Goal: Check status

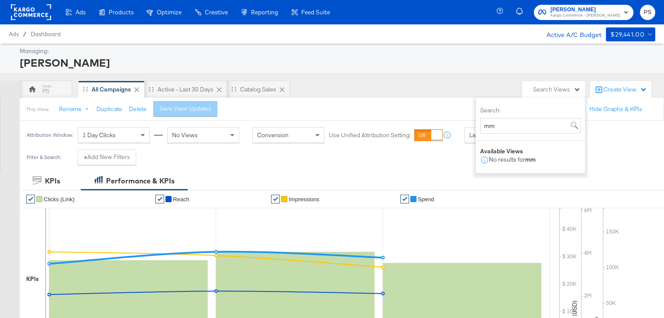
scroll to position [8, 0]
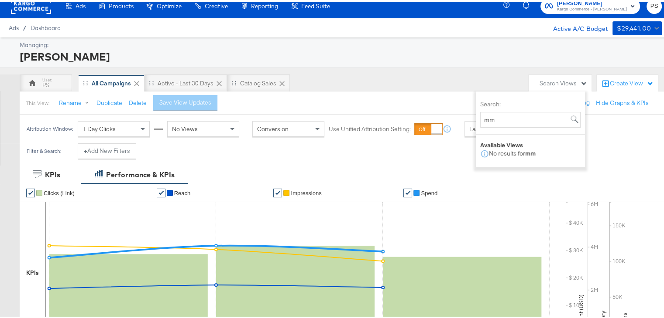
click at [495, 110] on input "mm" at bounding box center [530, 118] width 100 height 16
type input "m"
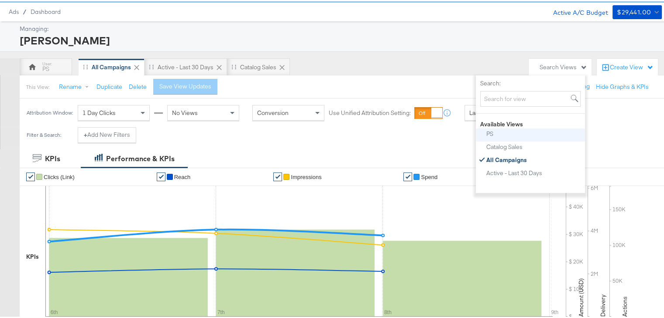
scroll to position [0, 0]
click at [435, 27] on div "Managing:" at bounding box center [340, 27] width 640 height 8
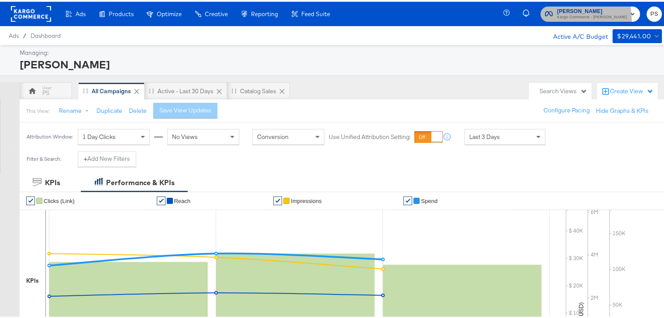
click at [560, 18] on span "Kargo Commerce - [PERSON_NAME]" at bounding box center [592, 15] width 70 height 7
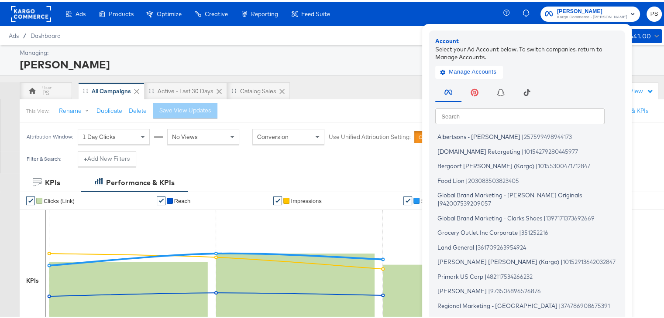
scroll to position [38, 0]
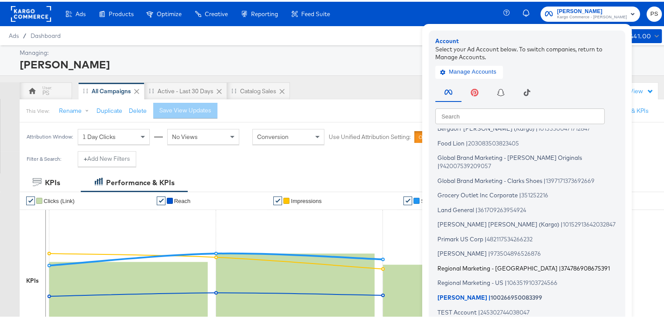
click at [471, 263] on span "Regional Marketing - [GEOGRAPHIC_DATA]" at bounding box center [497, 266] width 120 height 7
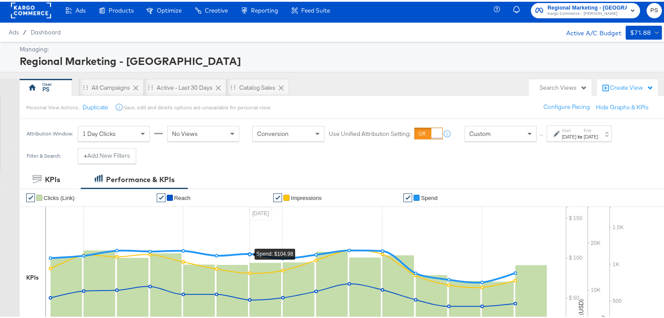
scroll to position [3, 0]
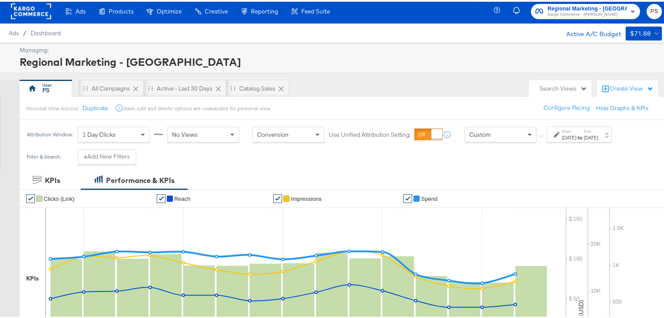
click at [576, 131] on label "Start:" at bounding box center [569, 130] width 14 height 6
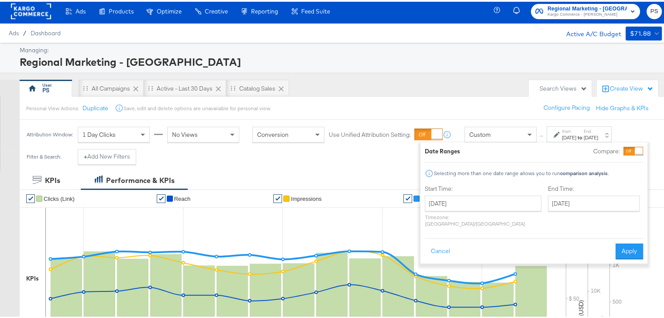
drag, startPoint x: 464, startPoint y: 192, endPoint x: 463, endPoint y: 197, distance: 4.9
click at [463, 197] on div "Start Time: [DATE] ‹ [DATE] › Su Mo Tu We Th Fr Sa 27 28 29 30 31 1 2 3 4 5 6 7…" at bounding box center [483, 206] width 116 height 46
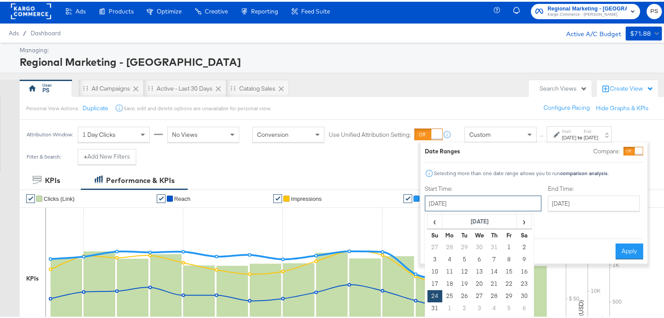
click at [463, 197] on input "[DATE]" at bounding box center [483, 202] width 116 height 16
click at [522, 219] on span "›" at bounding box center [524, 219] width 14 height 13
click at [449, 243] on td "1" at bounding box center [449, 246] width 15 height 12
type input "[DATE]"
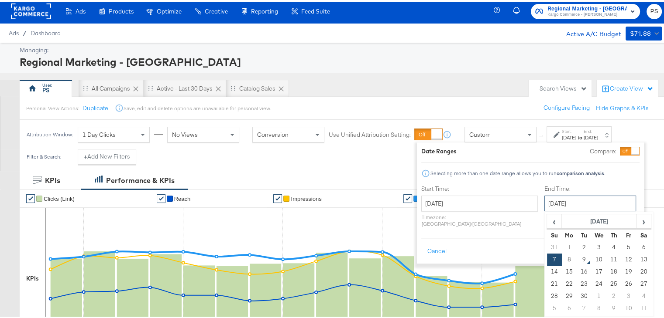
click at [579, 200] on input "[DATE]" at bounding box center [590, 202] width 92 height 16
click at [562, 256] on td "8" at bounding box center [569, 258] width 15 height 12
type input "[DATE]"
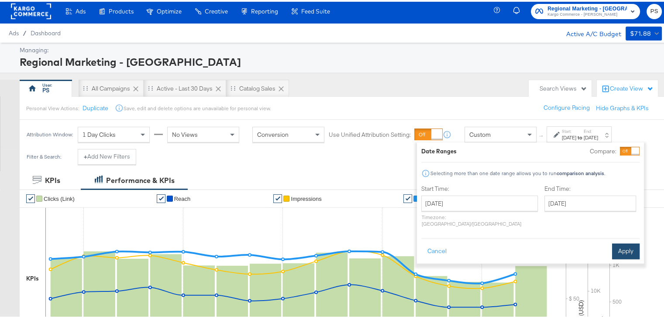
click at [625, 247] on button "Apply" at bounding box center [625, 250] width 27 height 16
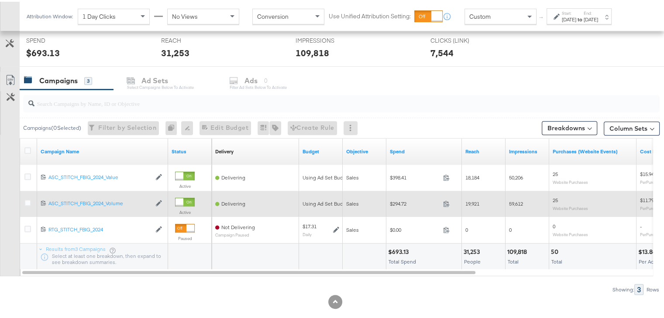
scroll to position [330, 0]
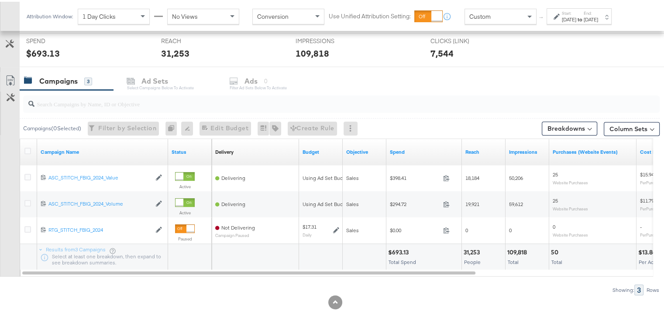
click at [591, 9] on div "Start: [DATE] to End: [DATE]" at bounding box center [580, 15] width 36 height 13
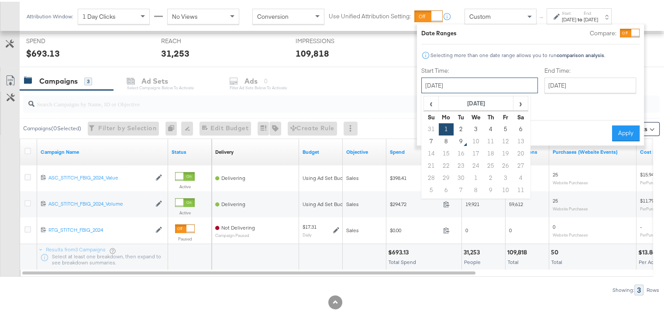
click at [482, 89] on input "[DATE]" at bounding box center [479, 84] width 116 height 16
click at [432, 105] on span "‹" at bounding box center [431, 101] width 14 height 13
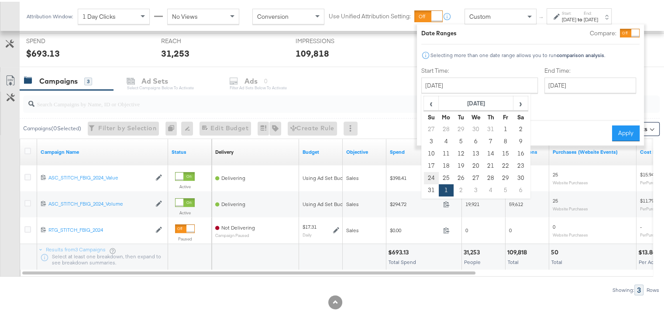
click at [434, 173] on td "24" at bounding box center [431, 177] width 15 height 12
type input "[DATE]"
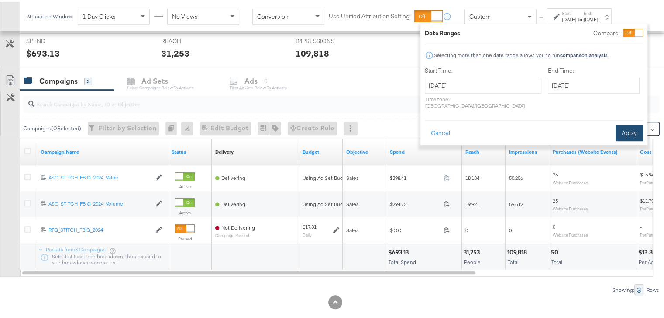
click at [629, 124] on button "Apply" at bounding box center [628, 132] width 27 height 16
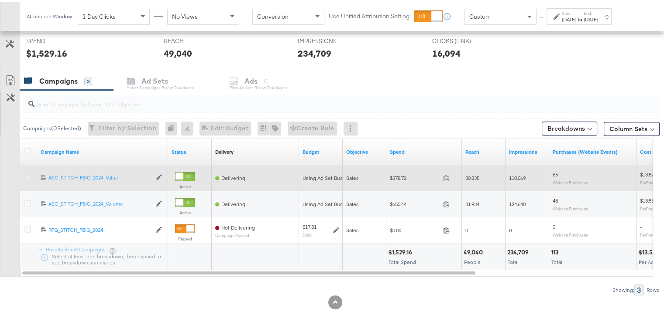
click at [27, 175] on icon at bounding box center [27, 175] width 7 height 7
click at [0, 0] on input "checkbox" at bounding box center [0, 0] width 0 height 0
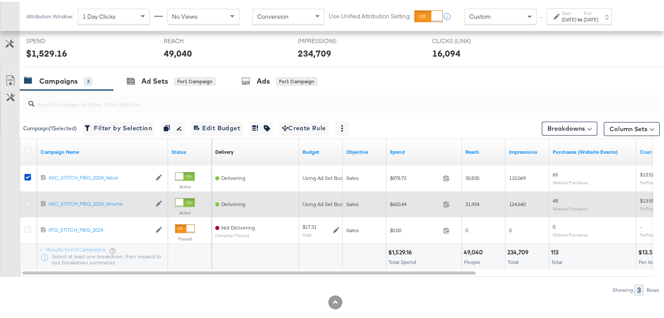
click at [28, 201] on icon at bounding box center [27, 202] width 7 height 7
click at [0, 0] on input "checkbox" at bounding box center [0, 0] width 0 height 0
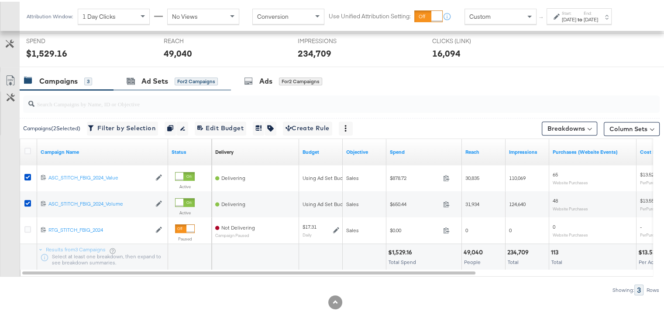
click at [159, 86] on div "Ad Sets for 2 Campaigns" at bounding box center [171, 79] width 117 height 19
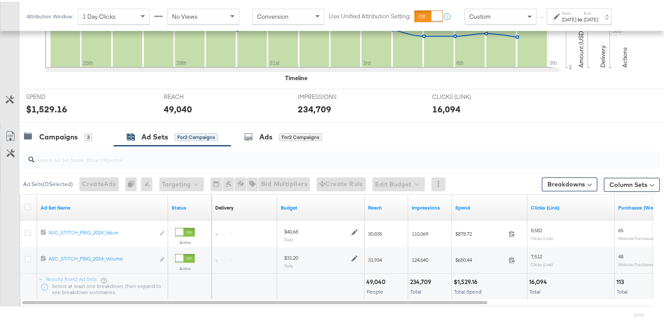
scroll to position [317, 0]
